Goal: Check status: Check status

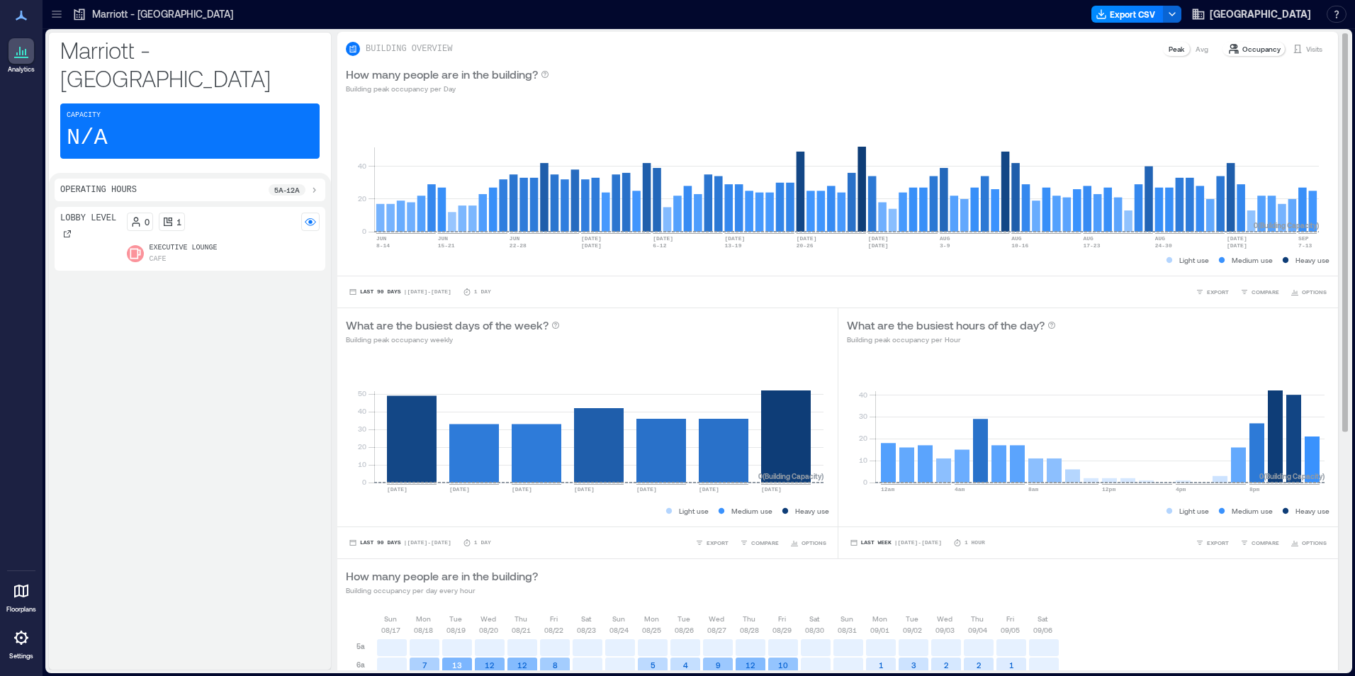
drag, startPoint x: 1306, startPoint y: 42, endPoint x: 1303, endPoint y: 50, distance: 9.0
click at [1306, 42] on div "Visits" at bounding box center [1308, 49] width 42 height 14
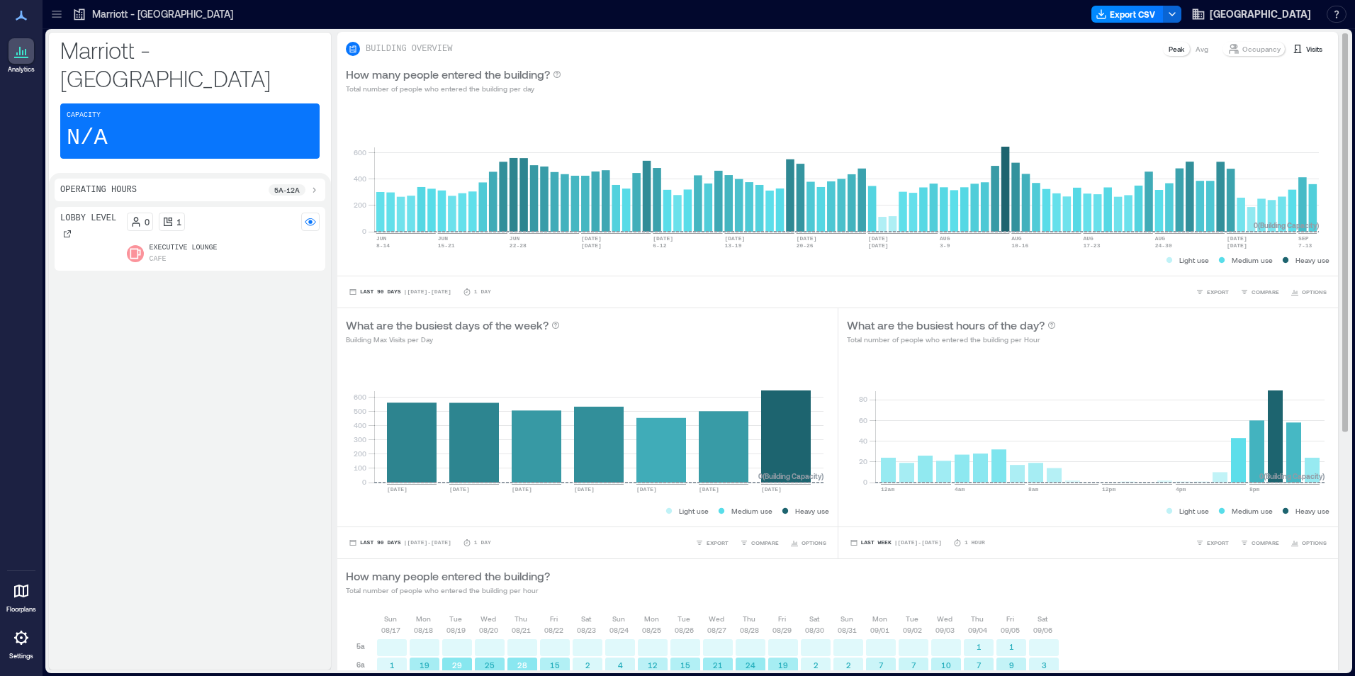
click at [1307, 50] on p "Visits" at bounding box center [1315, 48] width 16 height 11
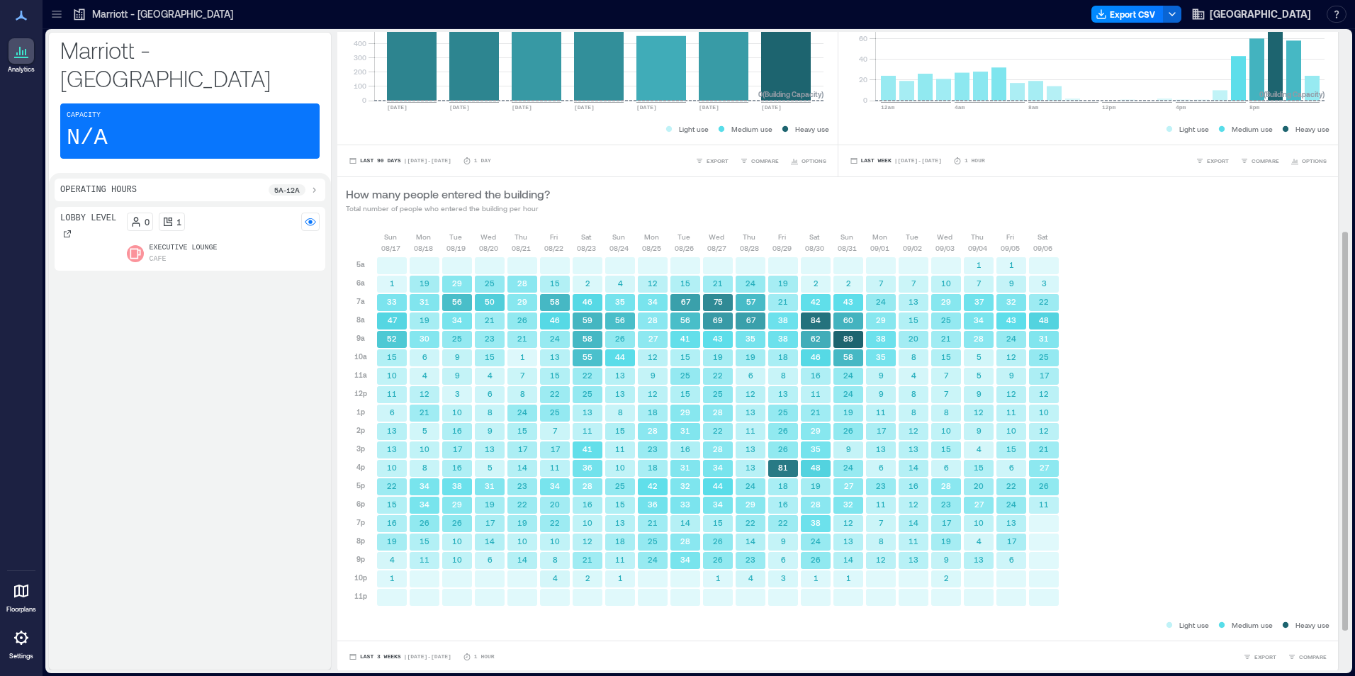
scroll to position [384, 0]
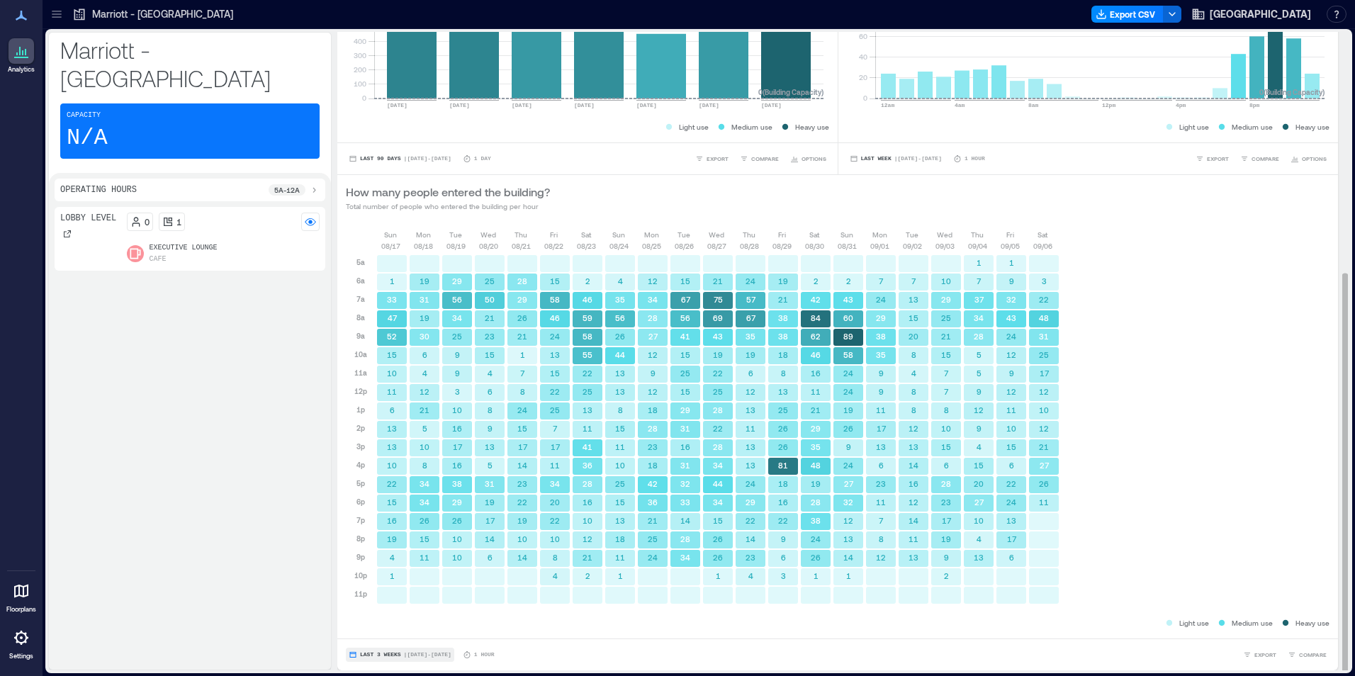
click at [433, 655] on span "| [DATE] - [DATE]" at bounding box center [427, 655] width 47 height 0
click at [389, 630] on span "Custom" at bounding box center [374, 629] width 30 height 10
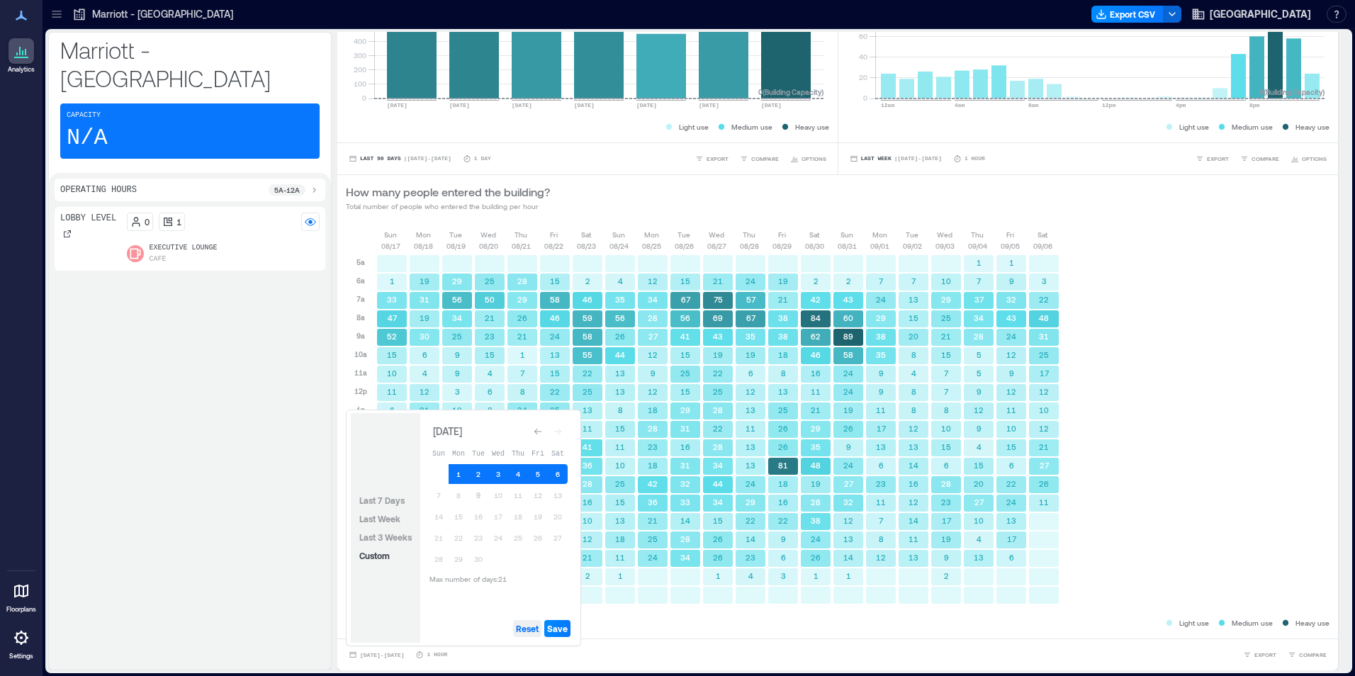
click at [522, 629] on span "Reset" at bounding box center [527, 628] width 23 height 11
click at [476, 491] on button "9" at bounding box center [479, 496] width 20 height 20
click at [465, 497] on button "8" at bounding box center [459, 496] width 20 height 20
click at [555, 629] on span "Save" at bounding box center [557, 628] width 21 height 11
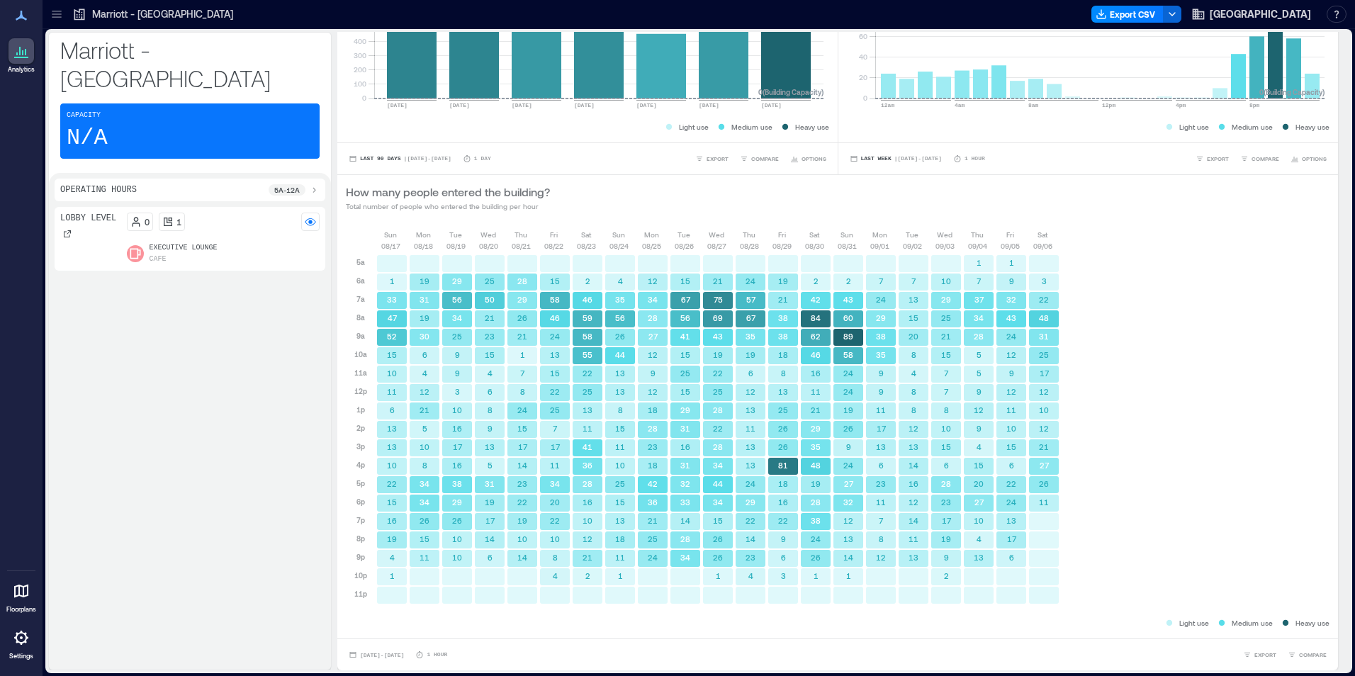
scroll to position [9, 0]
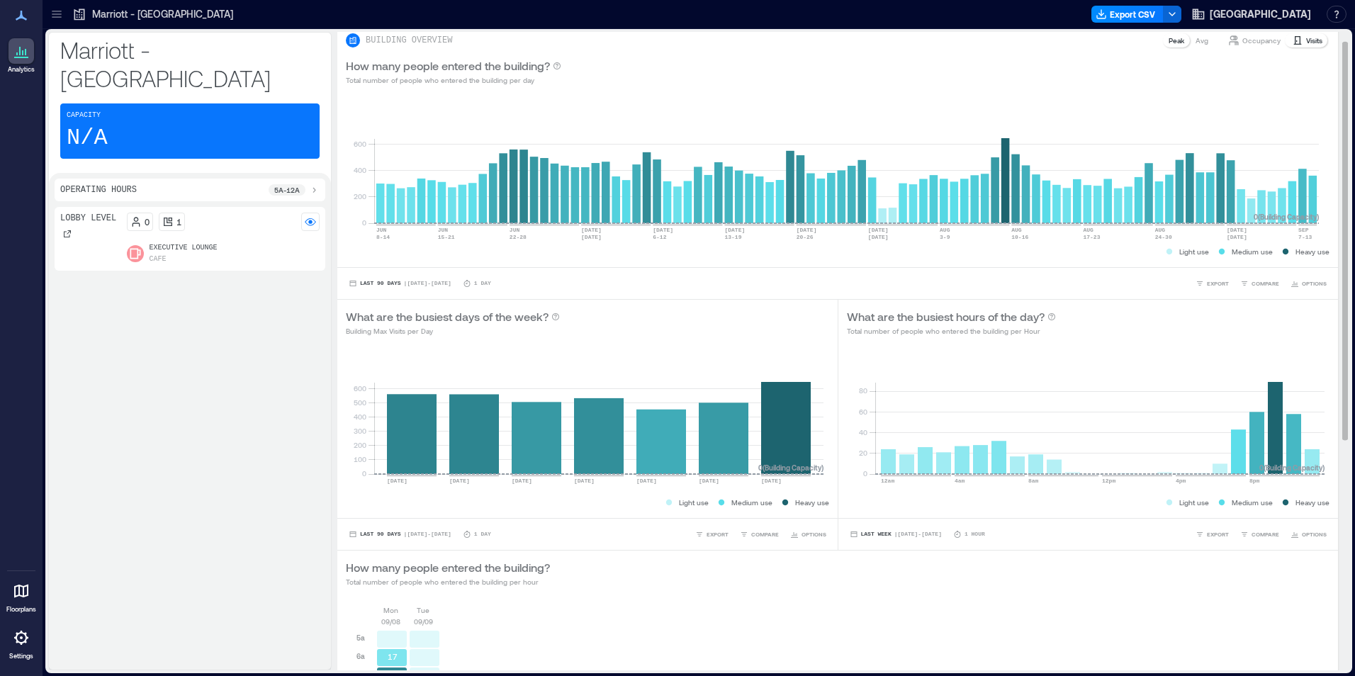
click at [516, 591] on div "How many people entered the building? Total number of people who entered the bu…" at bounding box center [837, 573] width 1001 height 45
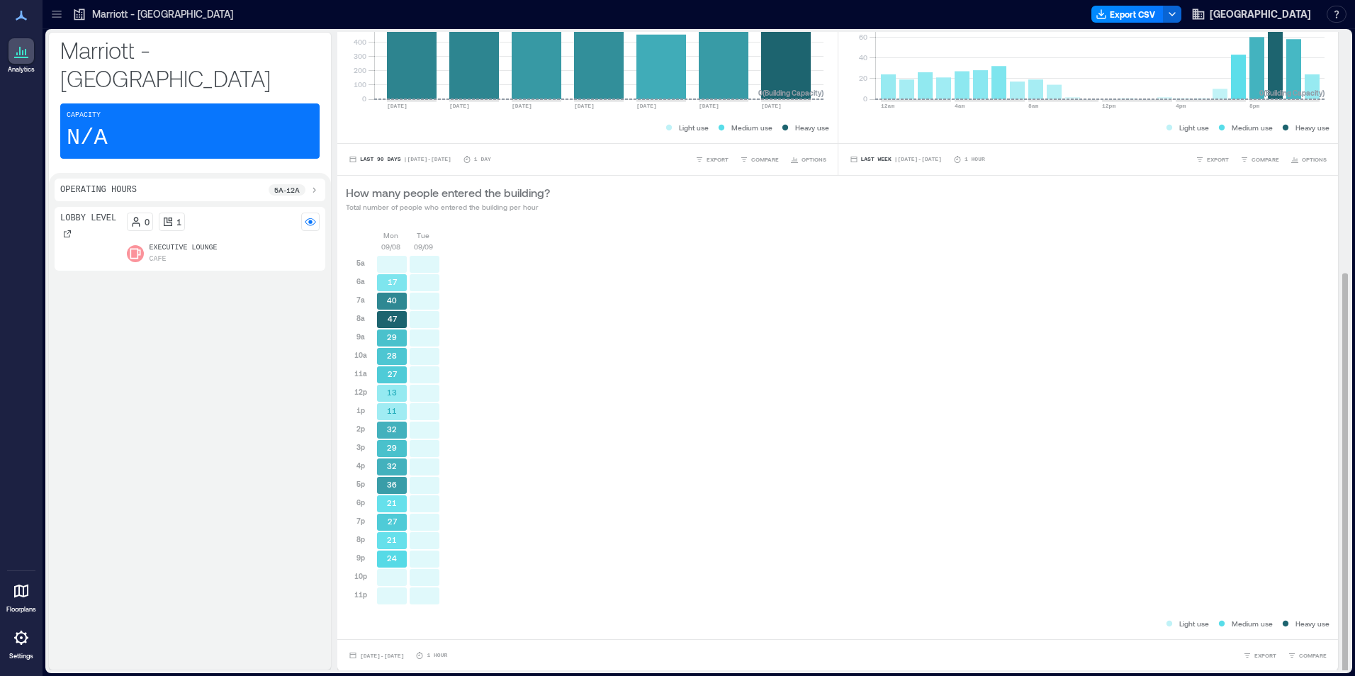
scroll to position [384, 0]
click at [766, 310] on div "[DATE] [DATE] 5a 6a 7a 8a 9a 10a 11a 12p 1p 2p 3p 4p 5p 6p 7p 8p 9p 10p 11p 17 …" at bounding box center [838, 422] width 984 height 387
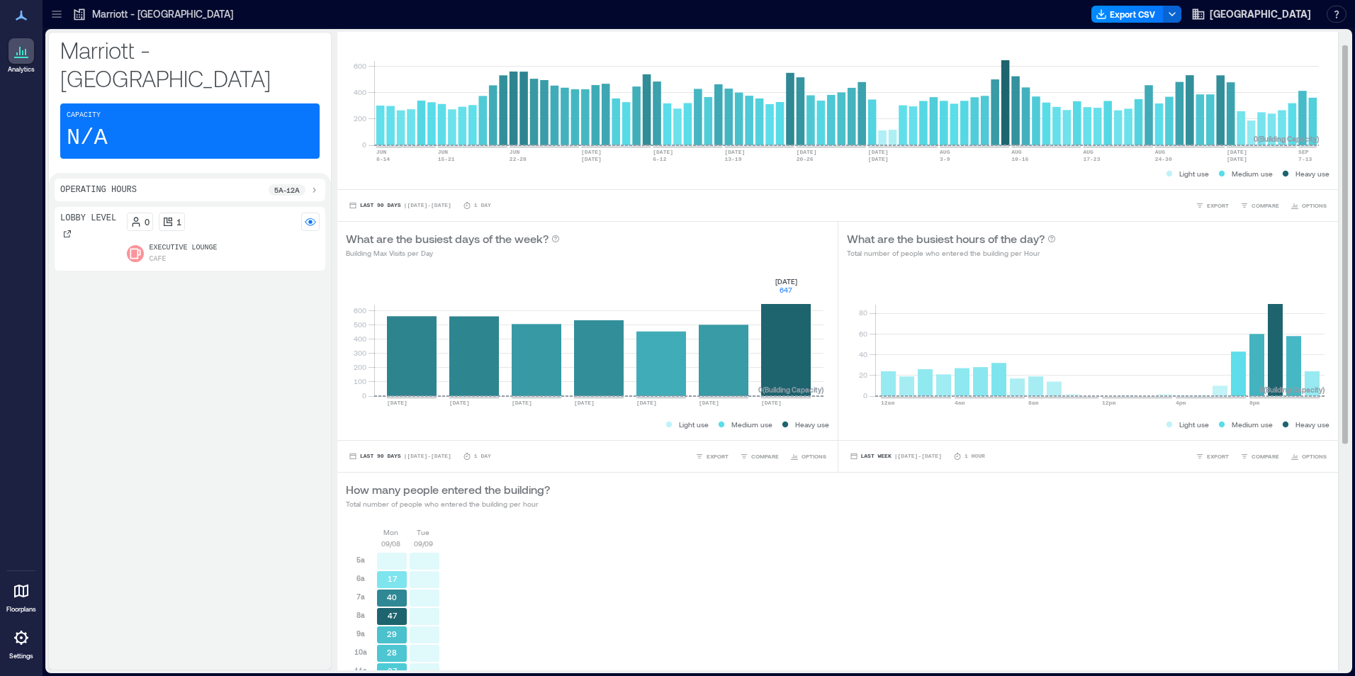
scroll to position [0, 0]
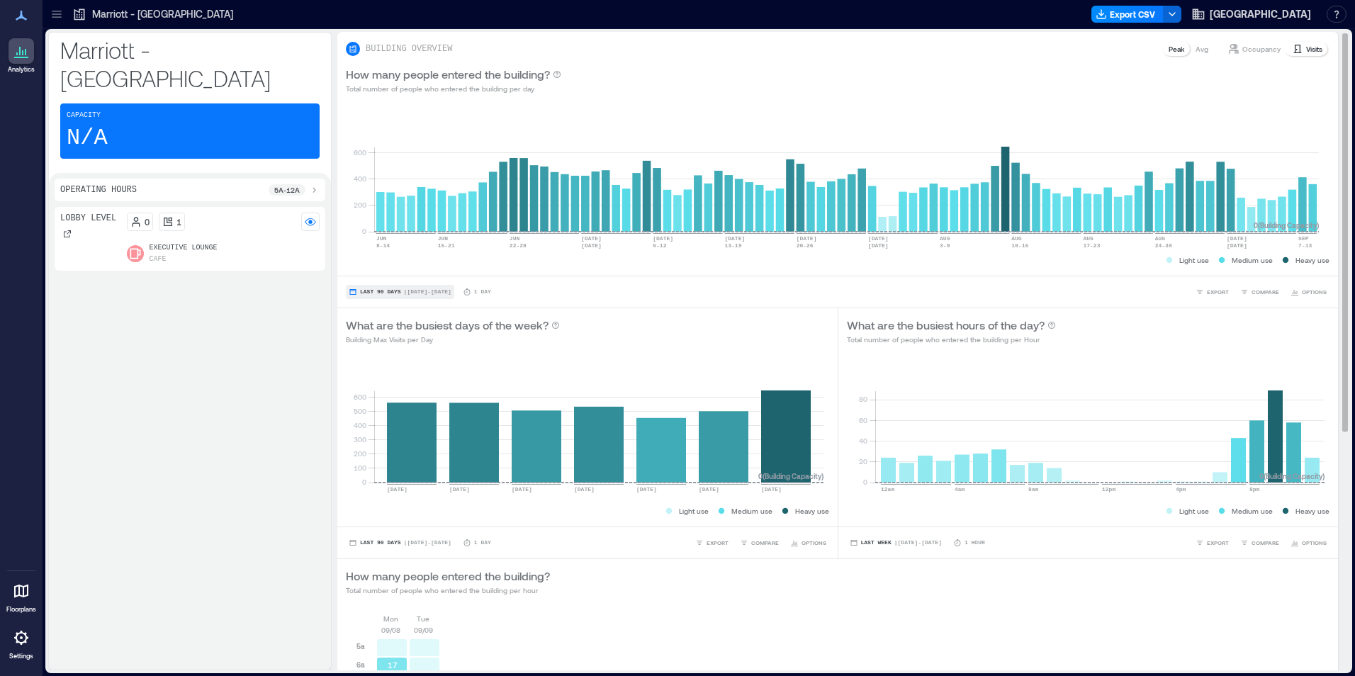
click at [386, 292] on span "Last 90 Days" at bounding box center [380, 292] width 41 height 0
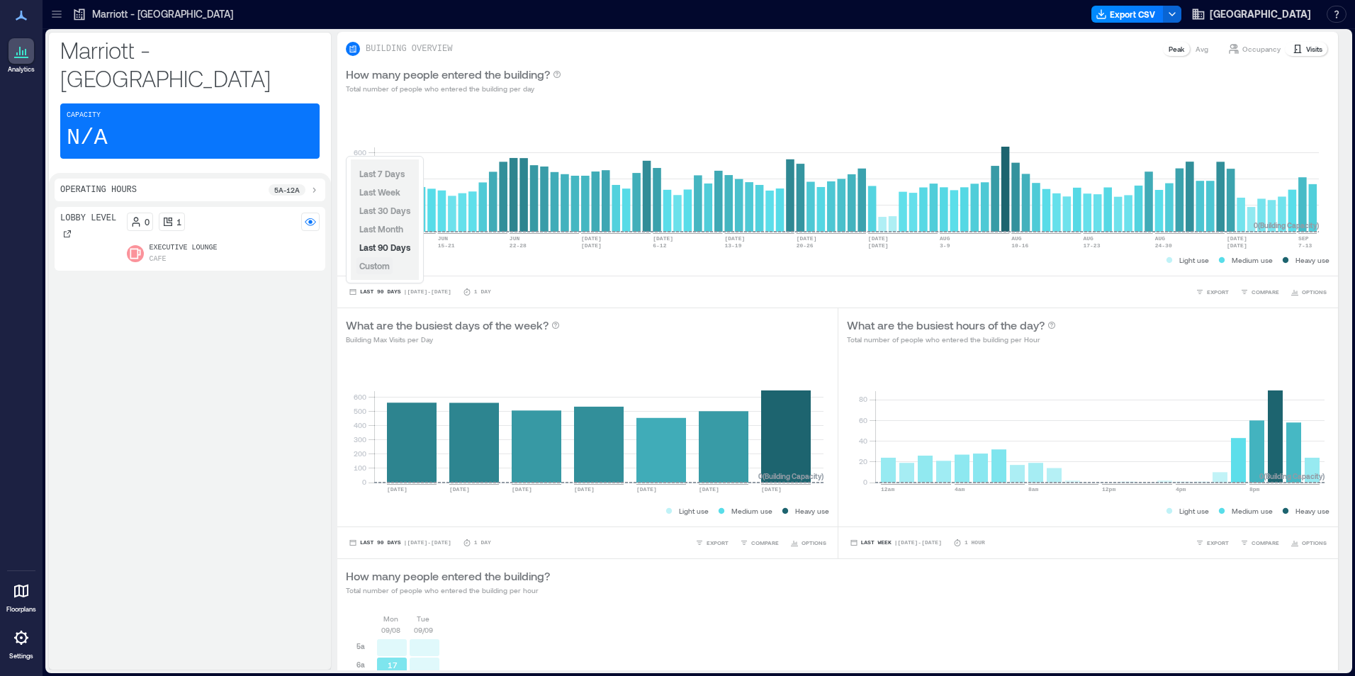
click at [384, 270] on span "Custom" at bounding box center [374, 266] width 30 height 10
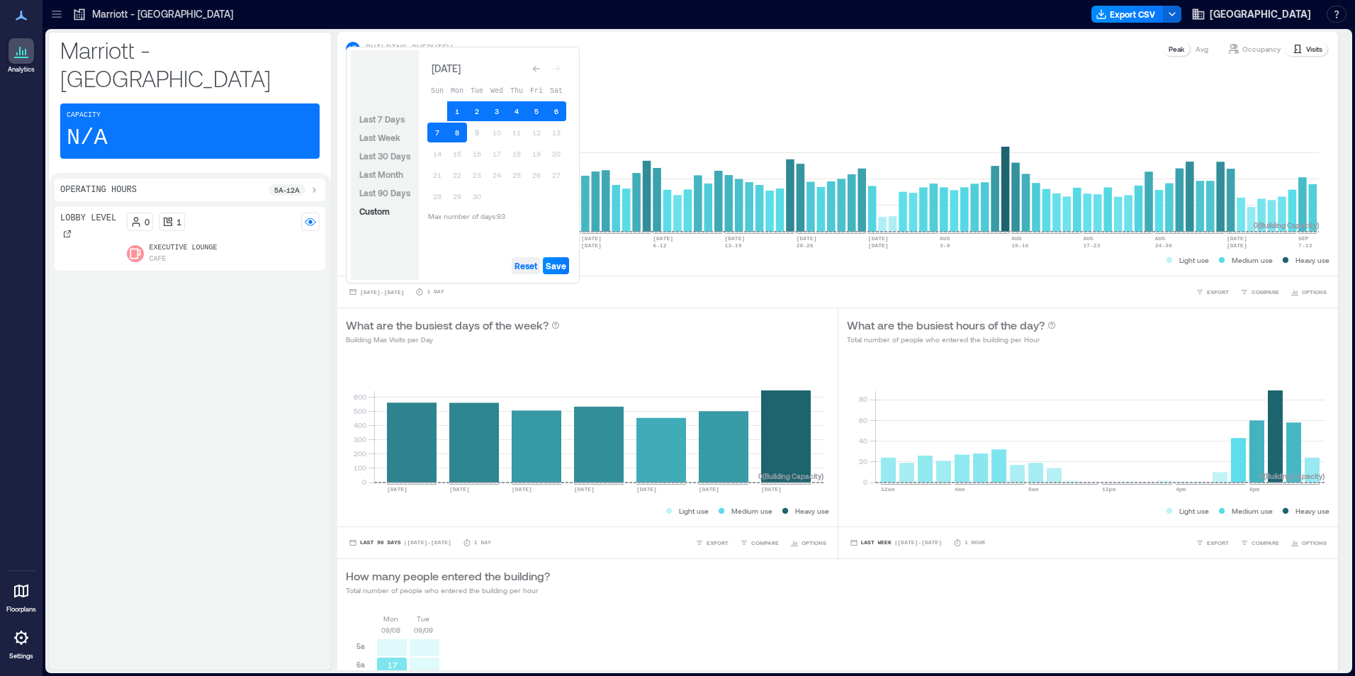
click at [529, 267] on span "Reset" at bounding box center [526, 265] width 23 height 11
click at [461, 131] on button "8" at bounding box center [457, 133] width 20 height 20
click at [433, 129] on button "7" at bounding box center [437, 133] width 20 height 20
click at [552, 109] on button "6" at bounding box center [557, 111] width 20 height 20
click at [541, 109] on button "5" at bounding box center [537, 111] width 20 height 20
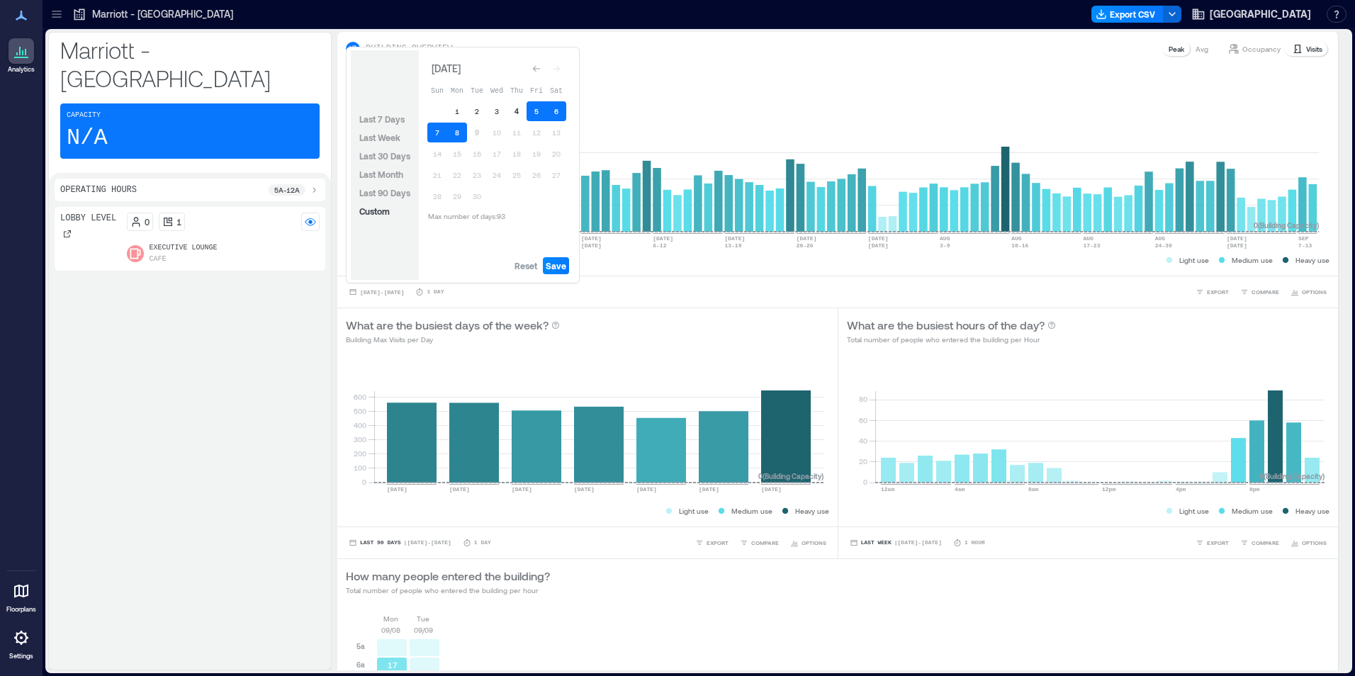
click at [515, 110] on button "4" at bounding box center [517, 111] width 20 height 20
click at [551, 267] on span "Save" at bounding box center [556, 265] width 21 height 11
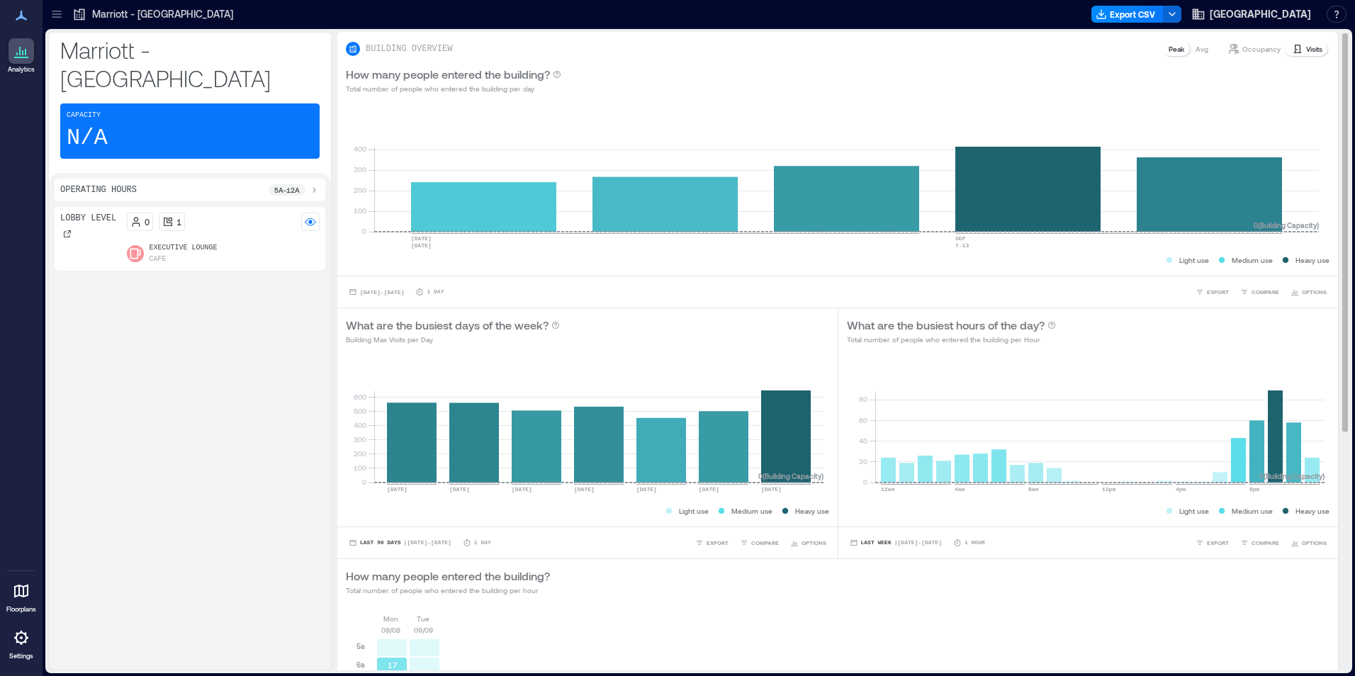
click at [654, 603] on div "How many people entered the building? Total number of people who entered the bu…" at bounding box center [837, 581] width 1001 height 45
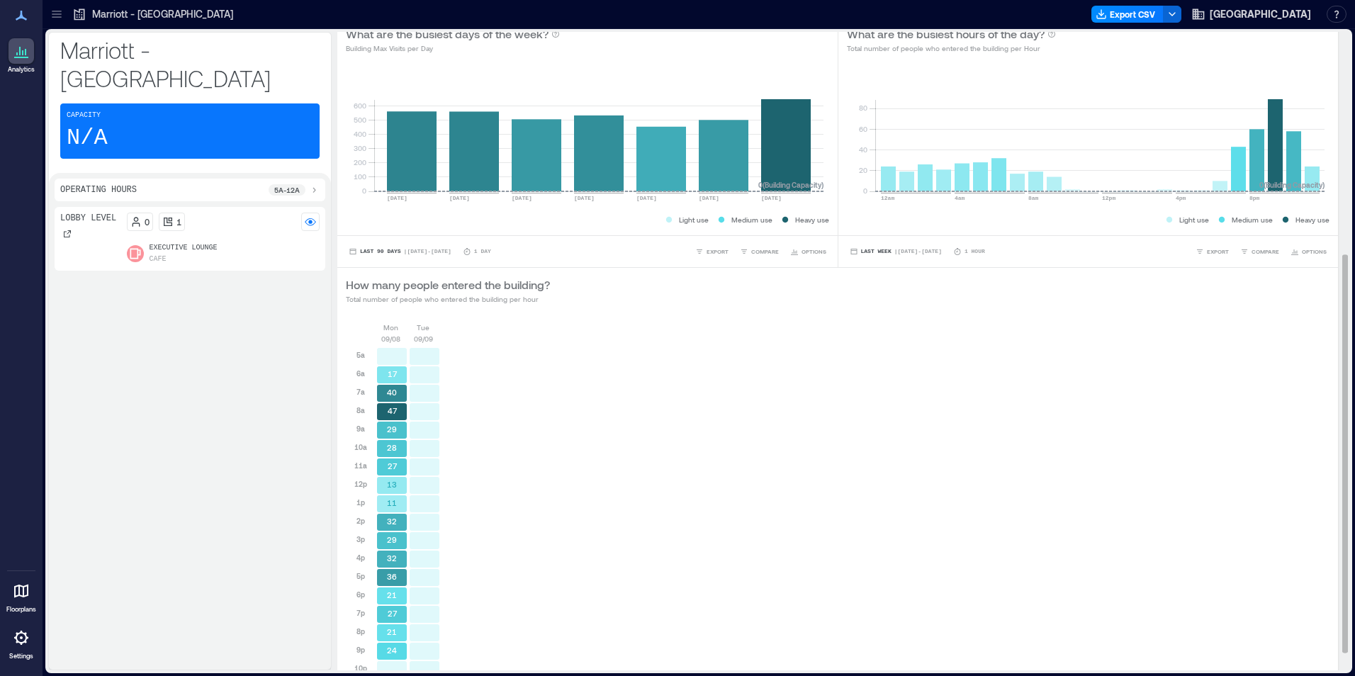
scroll to position [354, 0]
